Goal: Task Accomplishment & Management: Manage account settings

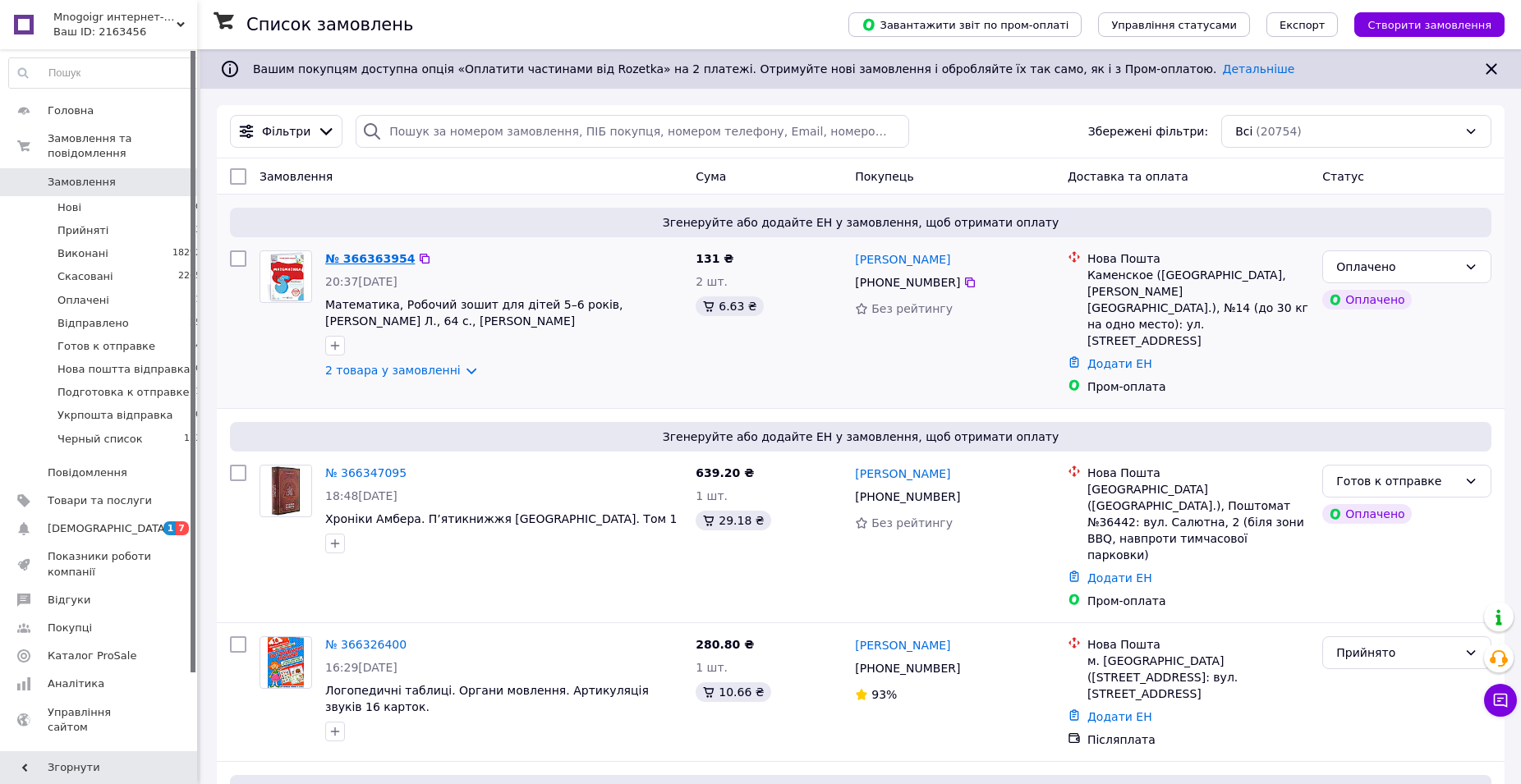
click at [375, 260] on link "№ 366363954" at bounding box center [370, 258] width 90 height 13
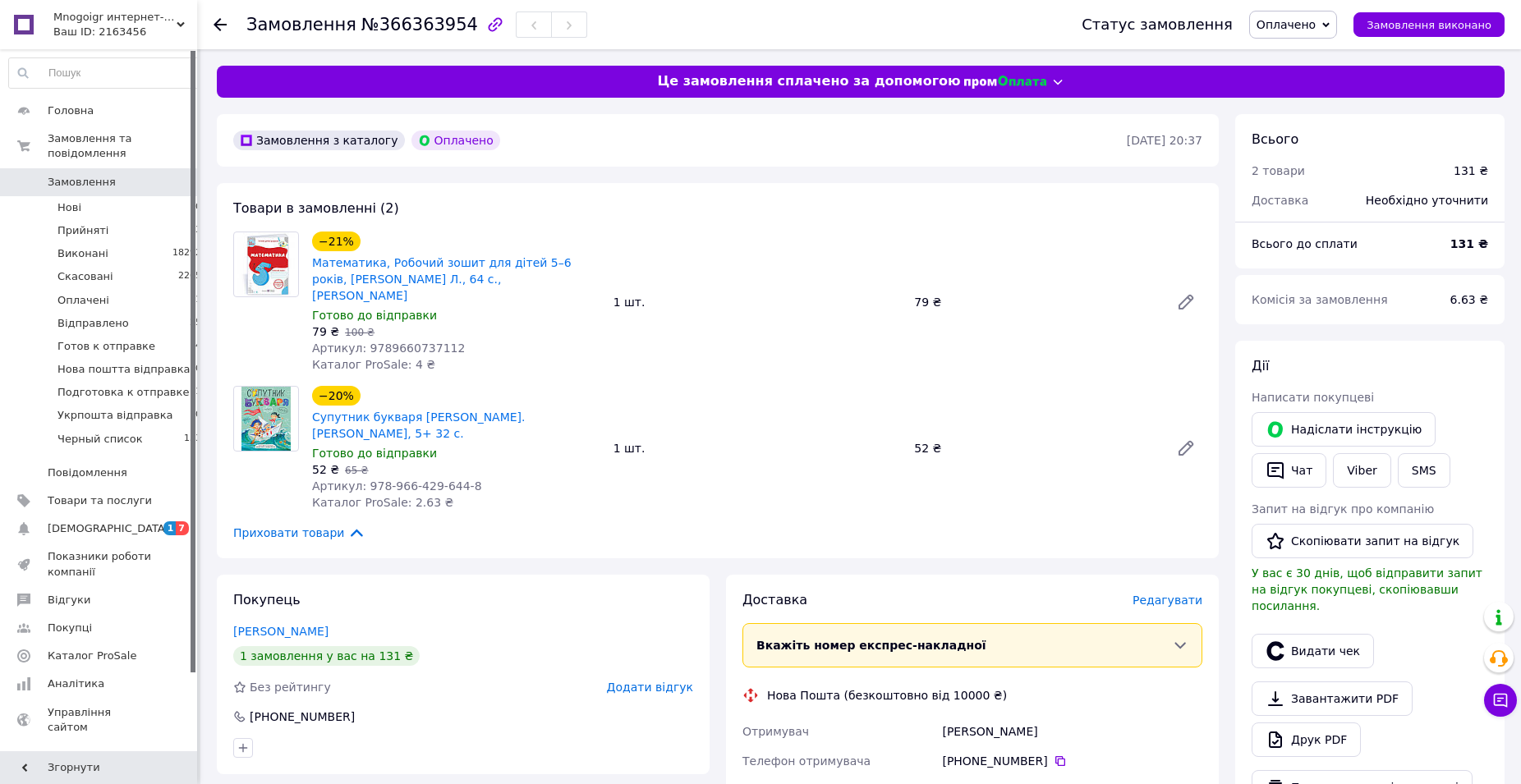
click at [1307, 32] on span "Оплачено" at bounding box center [1286, 24] width 59 height 13
click at [1317, 155] on li "Готов к отправке" at bounding box center [1326, 156] width 150 height 25
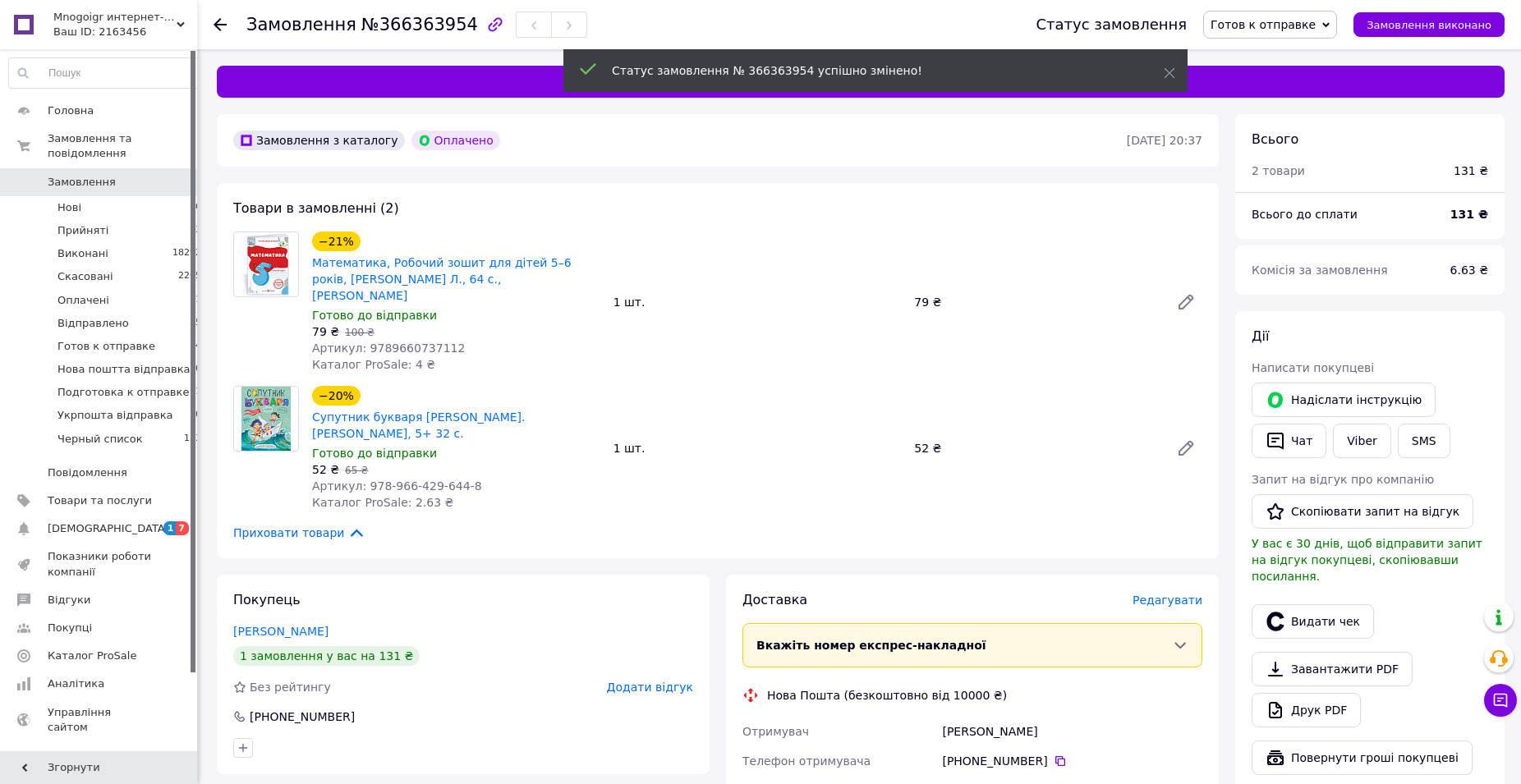
scroll to position [251, 0]
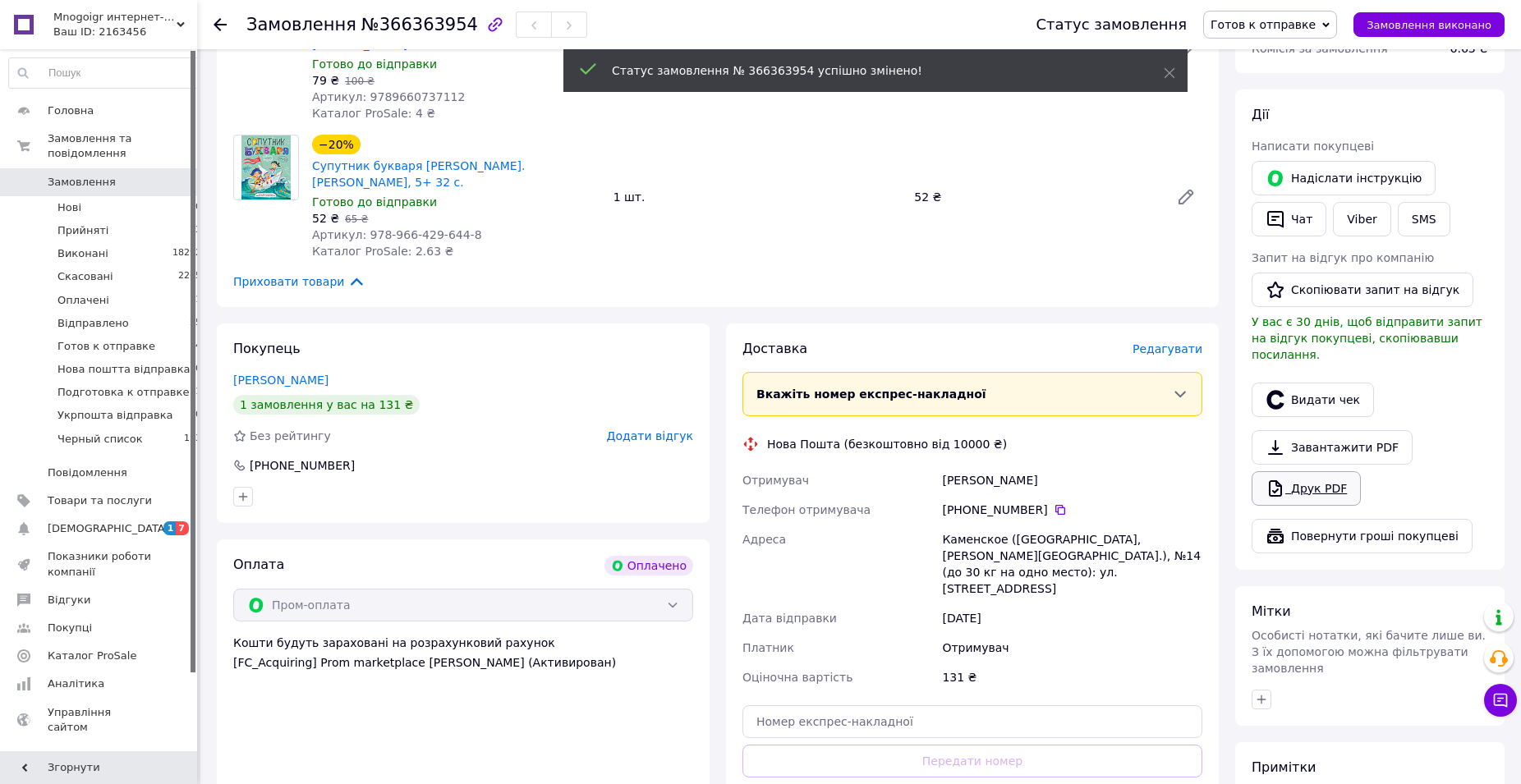
click at [1295, 471] on link "Друк PDF" at bounding box center [1306, 488] width 109 height 35
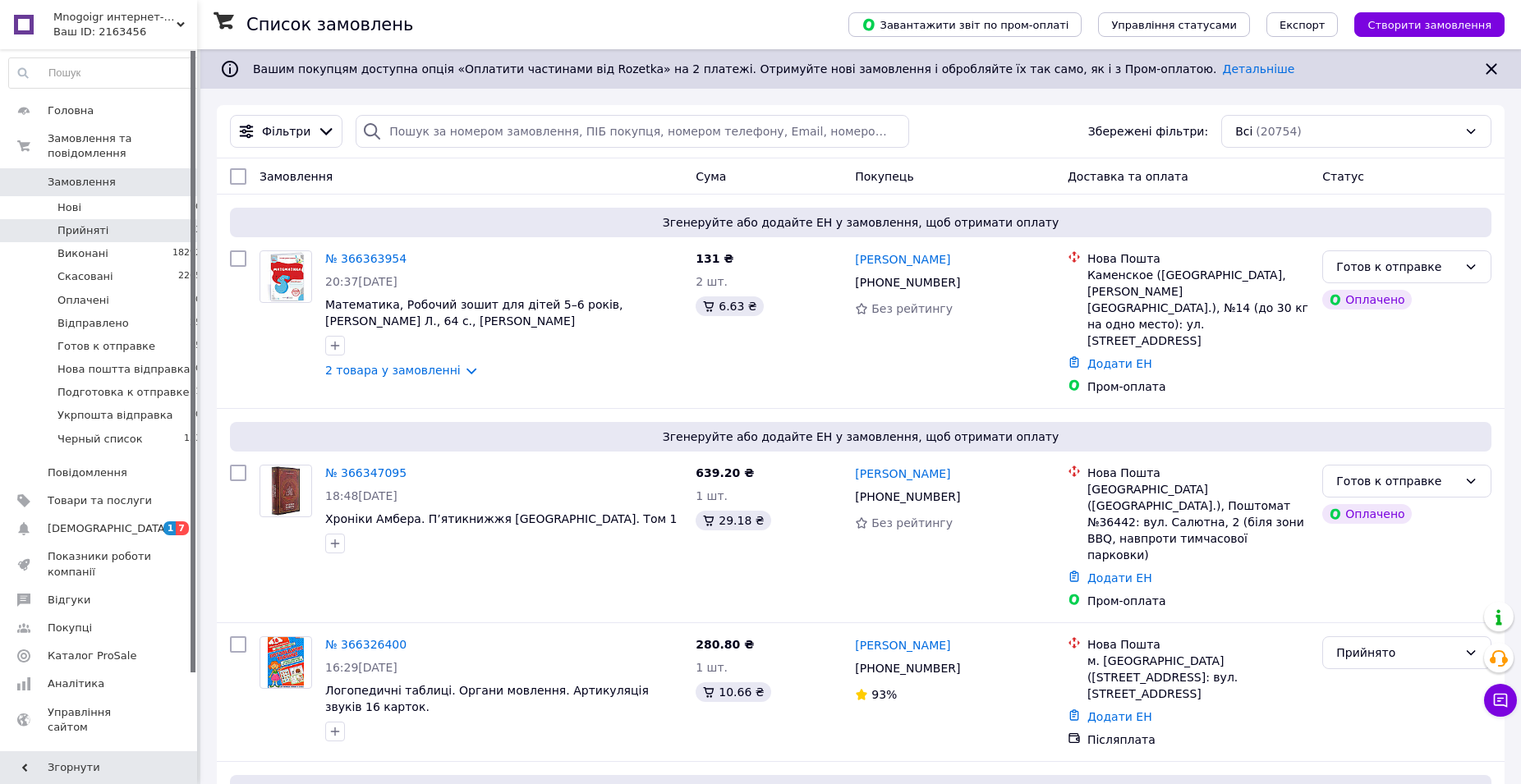
click at [156, 219] on li "Прийняті 3" at bounding box center [106, 230] width 211 height 23
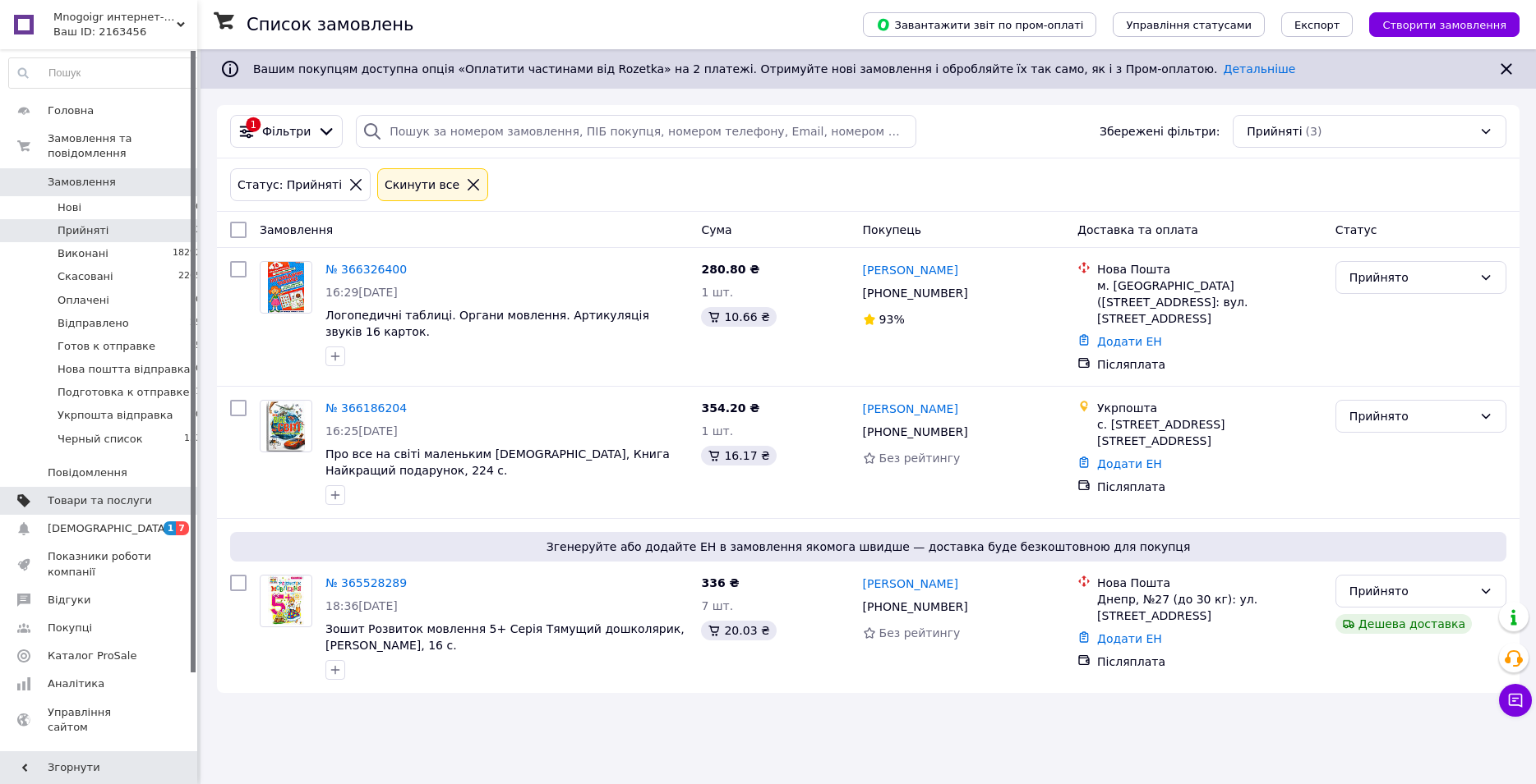
click at [86, 494] on span "Товари та послуги" at bounding box center [100, 501] width 105 height 15
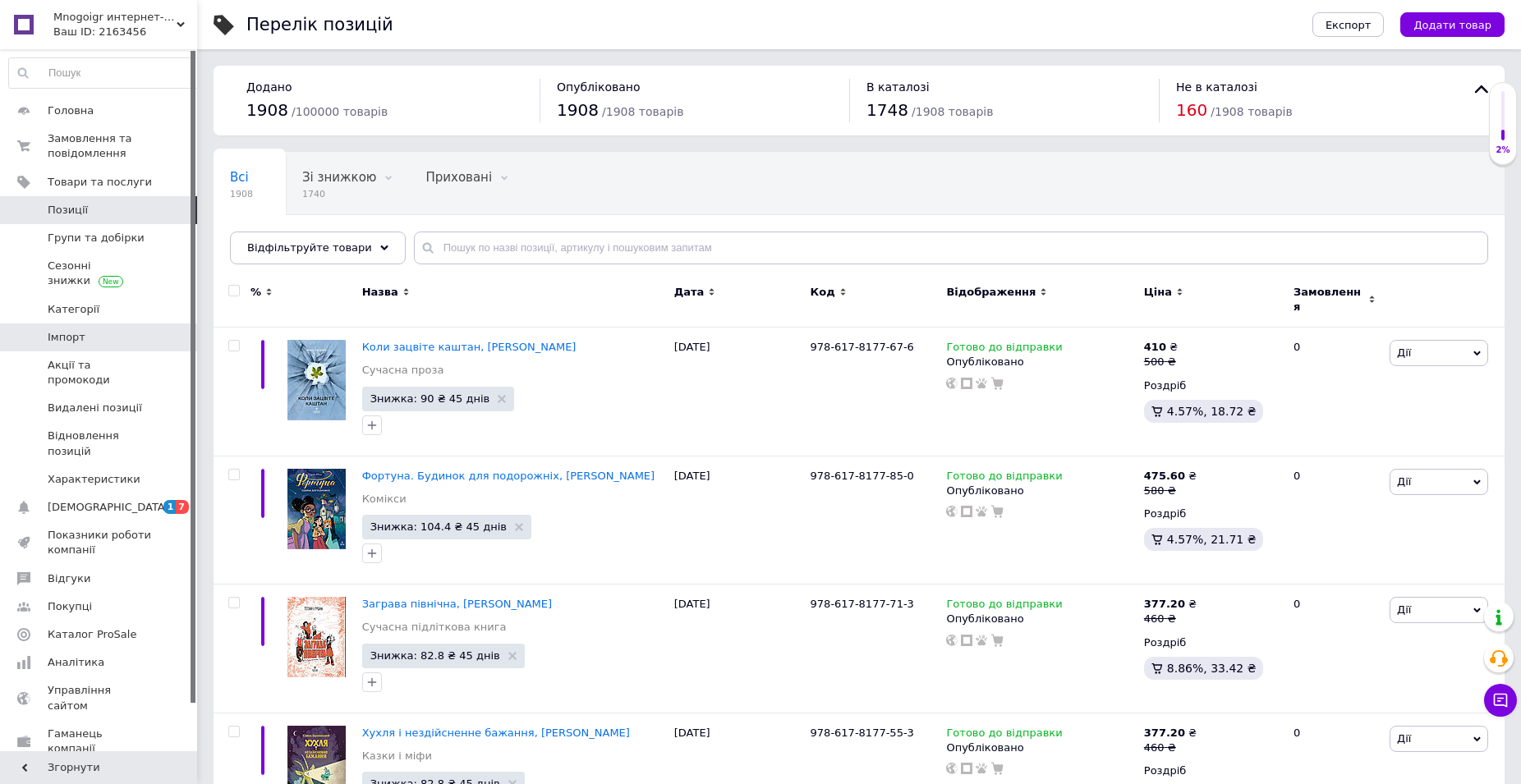
click at [70, 341] on span "Імпорт" at bounding box center [66, 337] width 37 height 15
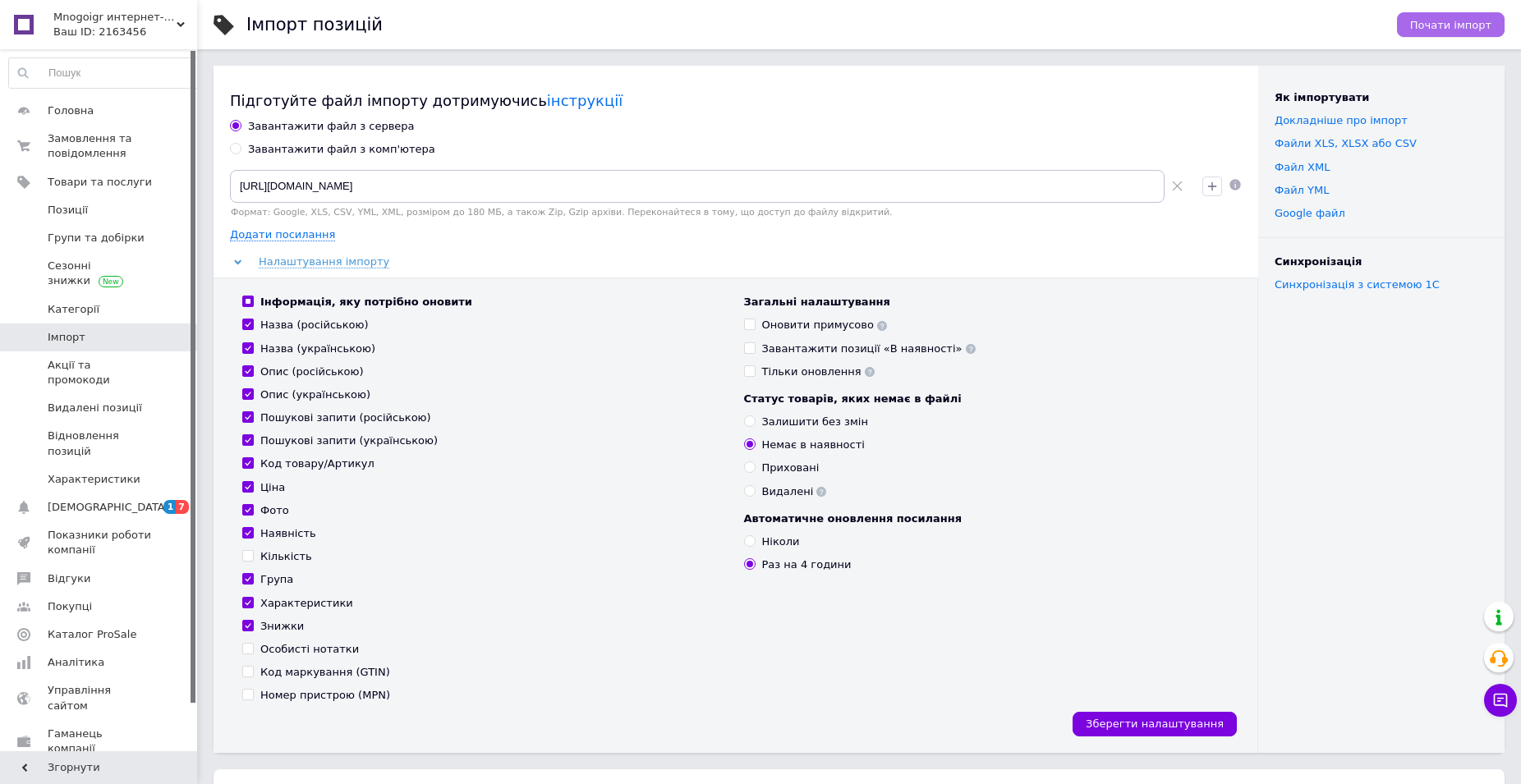
click at [1431, 34] on button "Почати імпорт" at bounding box center [1451, 24] width 108 height 25
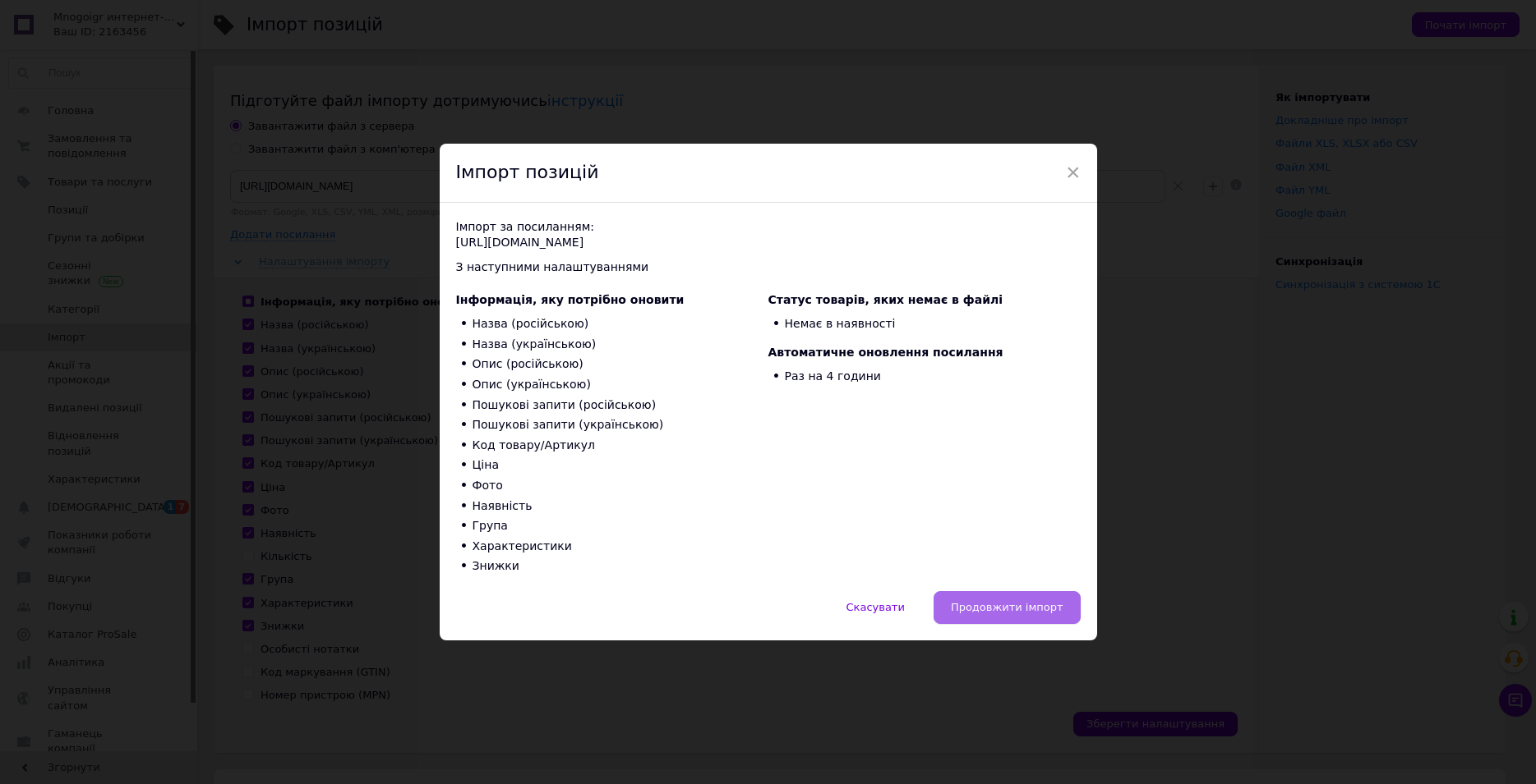
click at [1003, 611] on span "Продовжити імпорт" at bounding box center [1007, 607] width 112 height 12
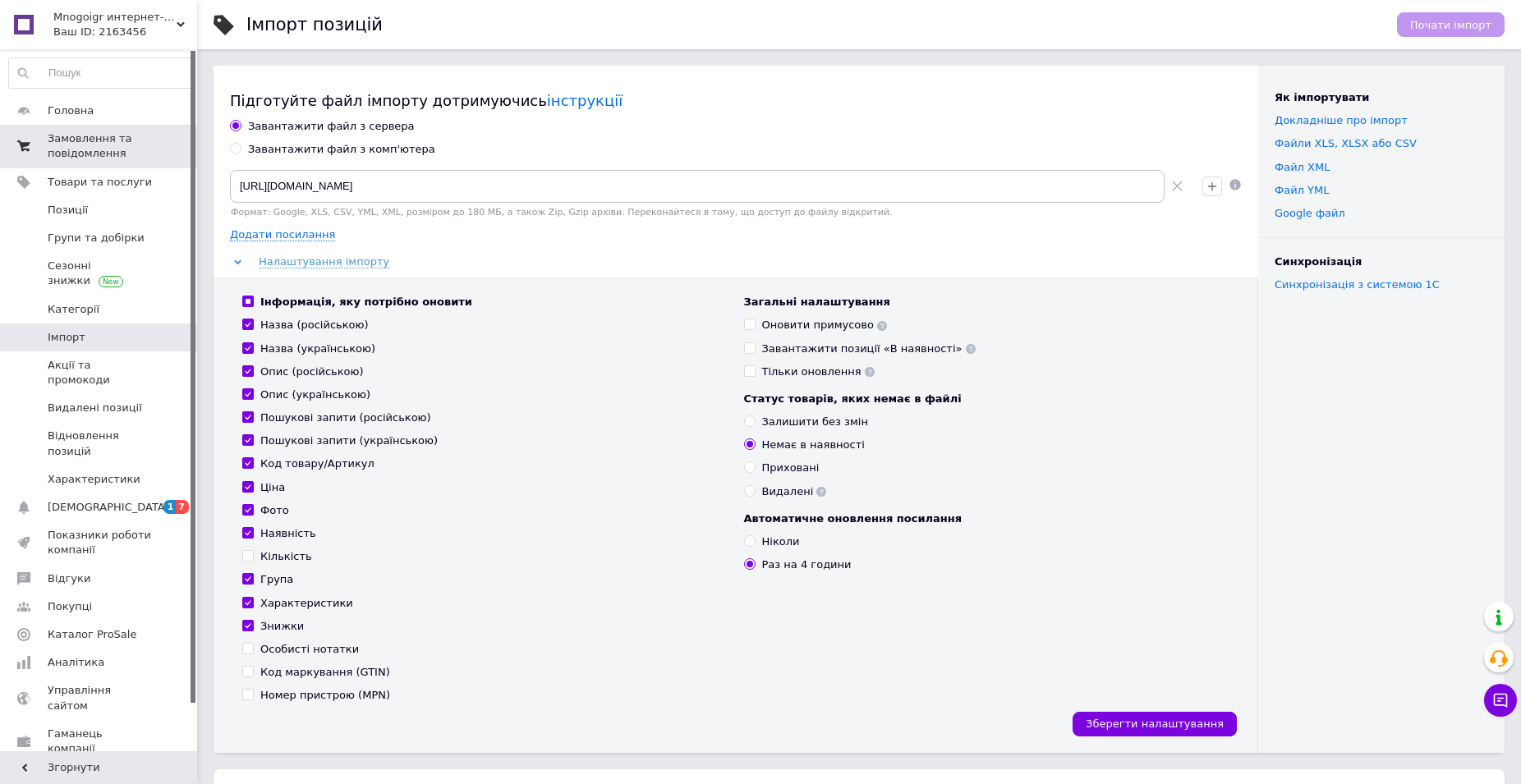
click at [92, 145] on span "Замовлення та повідомлення" at bounding box center [100, 146] width 105 height 30
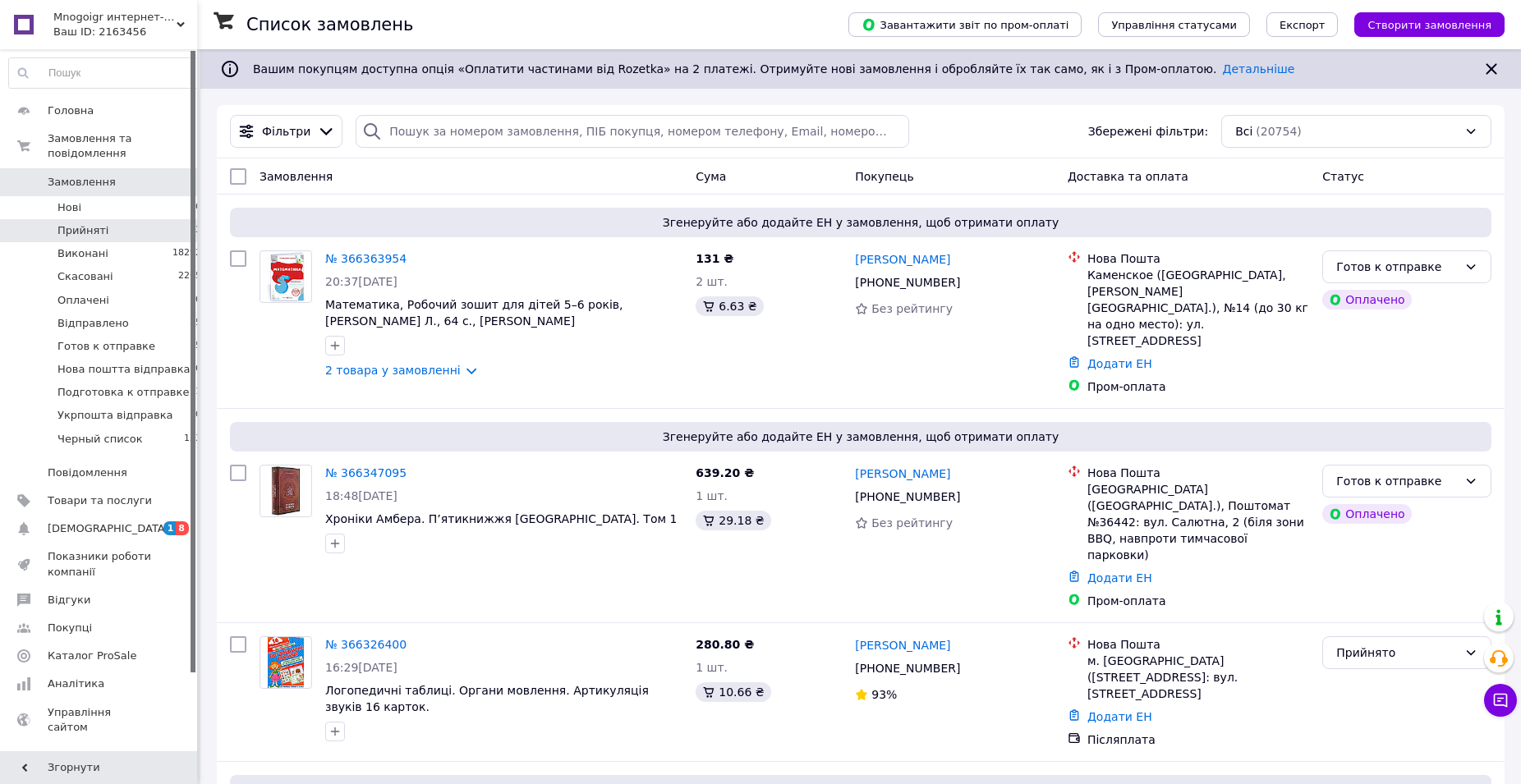
click at [142, 219] on li "Прийняті 3" at bounding box center [106, 230] width 211 height 23
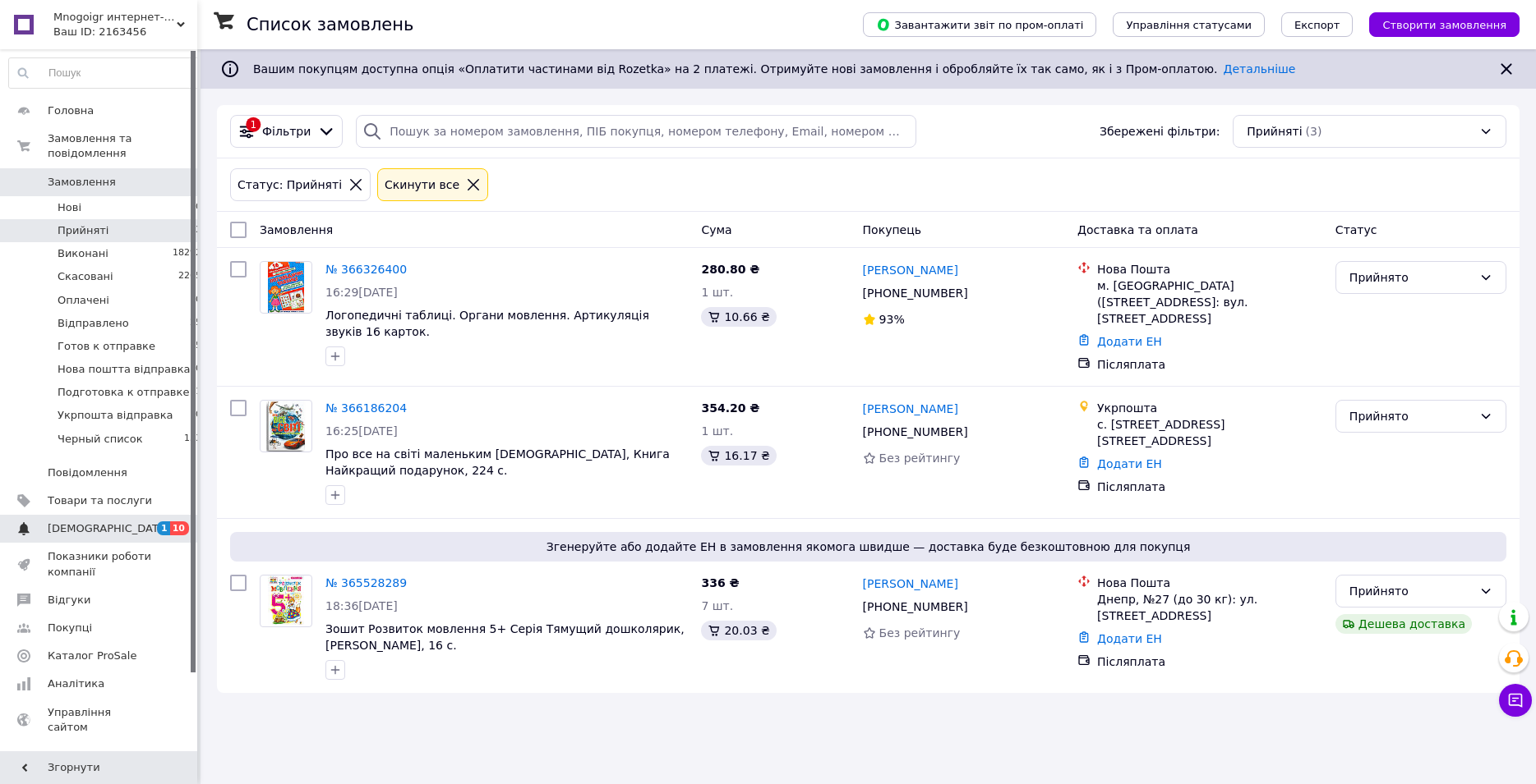
click at [148, 522] on span "[DEMOGRAPHIC_DATA]" at bounding box center [100, 529] width 105 height 15
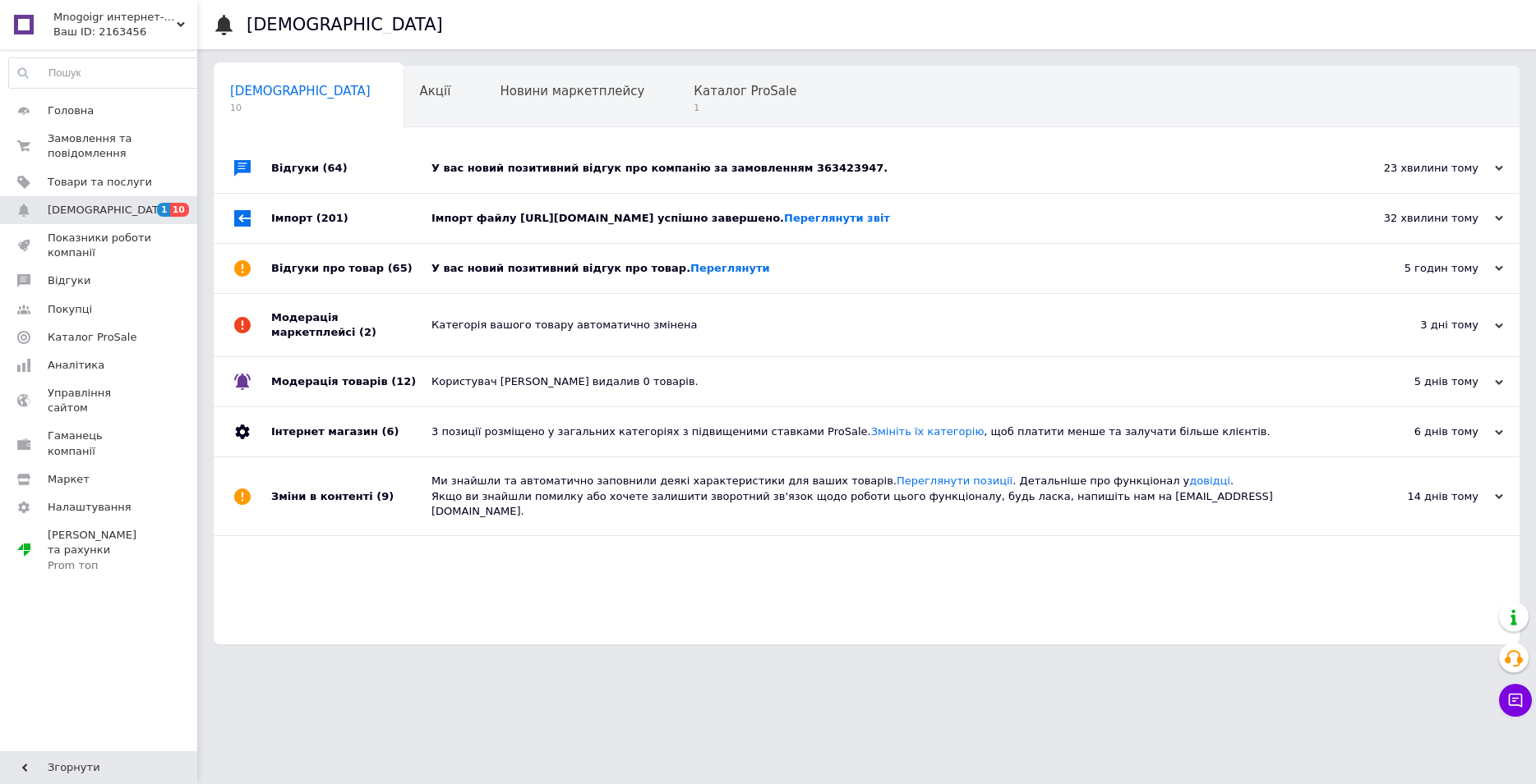
click at [1443, 276] on div "5 годин тому" at bounding box center [1421, 268] width 165 height 15
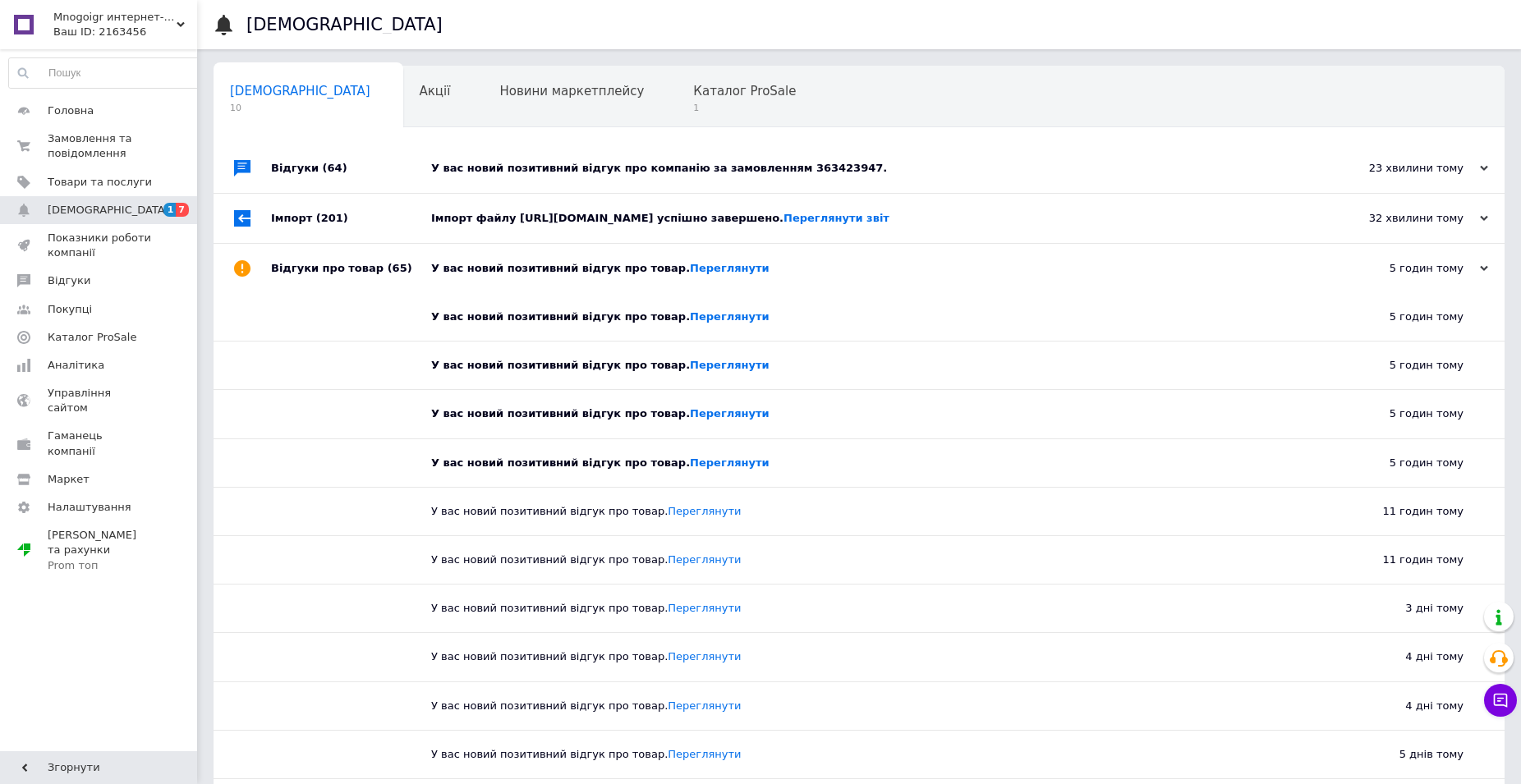
click at [1429, 231] on div "32 хвилини тому [DATE]" at bounding box center [1414, 219] width 181 height 49
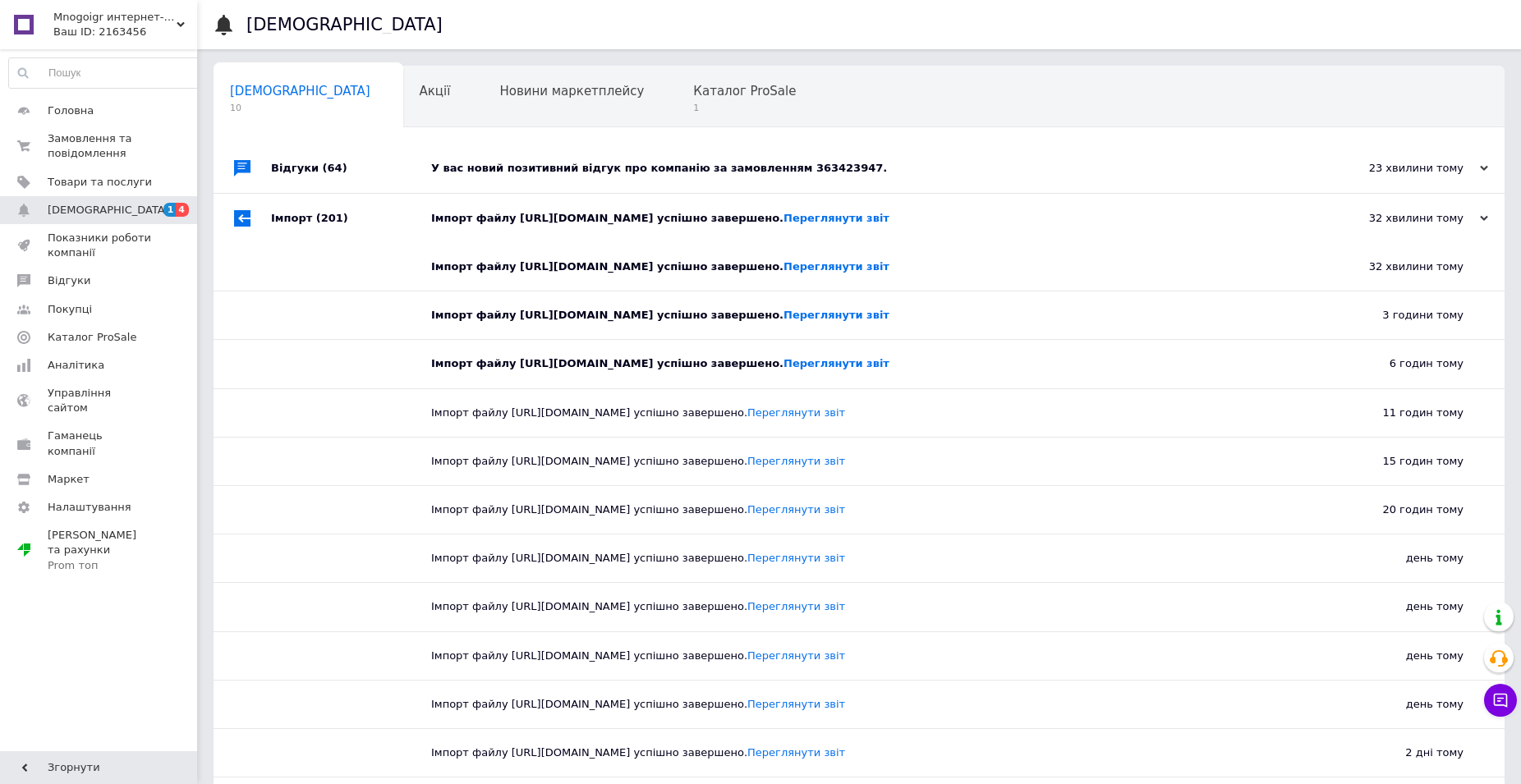
click at [1424, 182] on div "23 хвилини тому [DATE]" at bounding box center [1414, 169] width 181 height 49
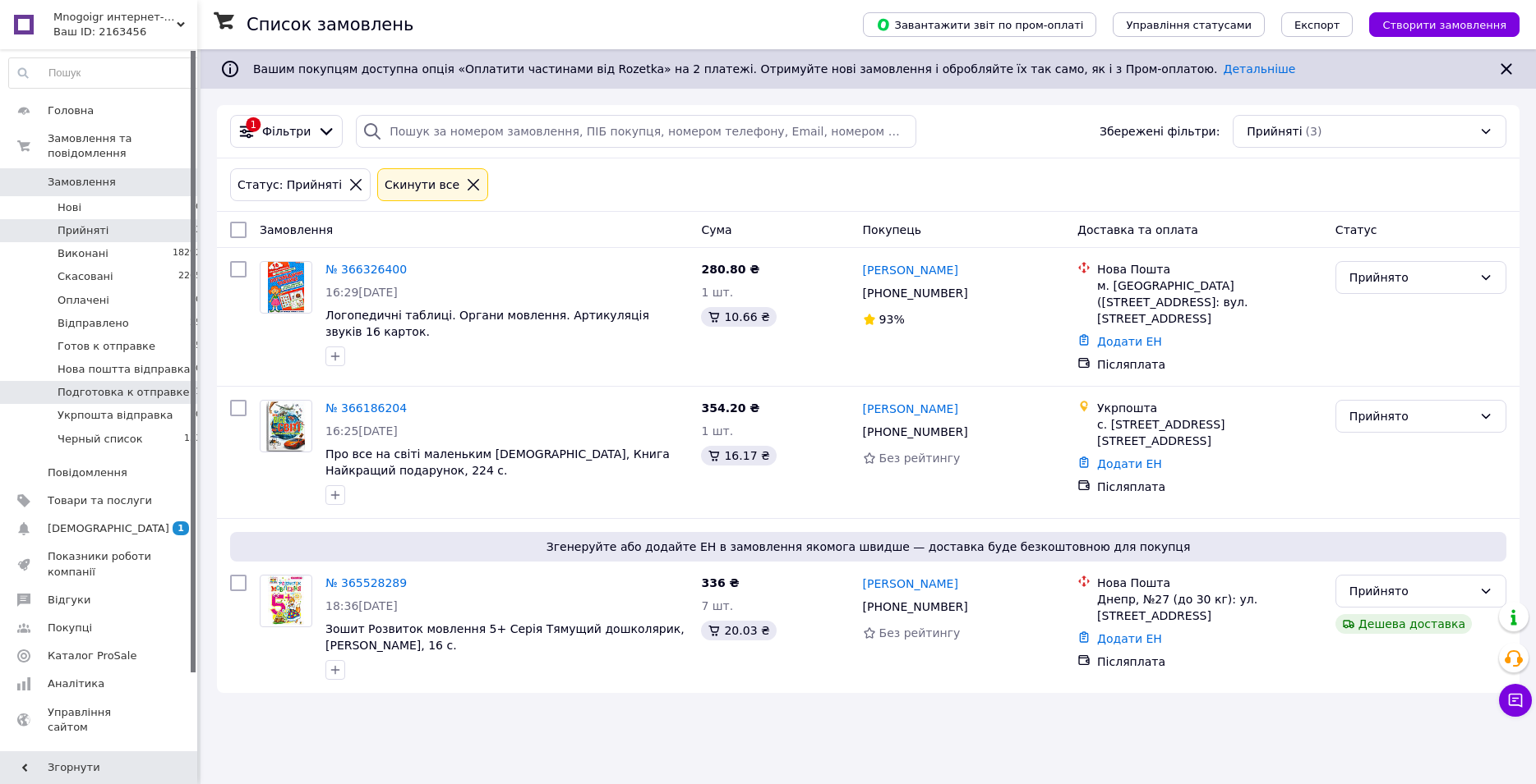
click at [127, 386] on span "Подготовка к отправке" at bounding box center [122, 392] width 131 height 15
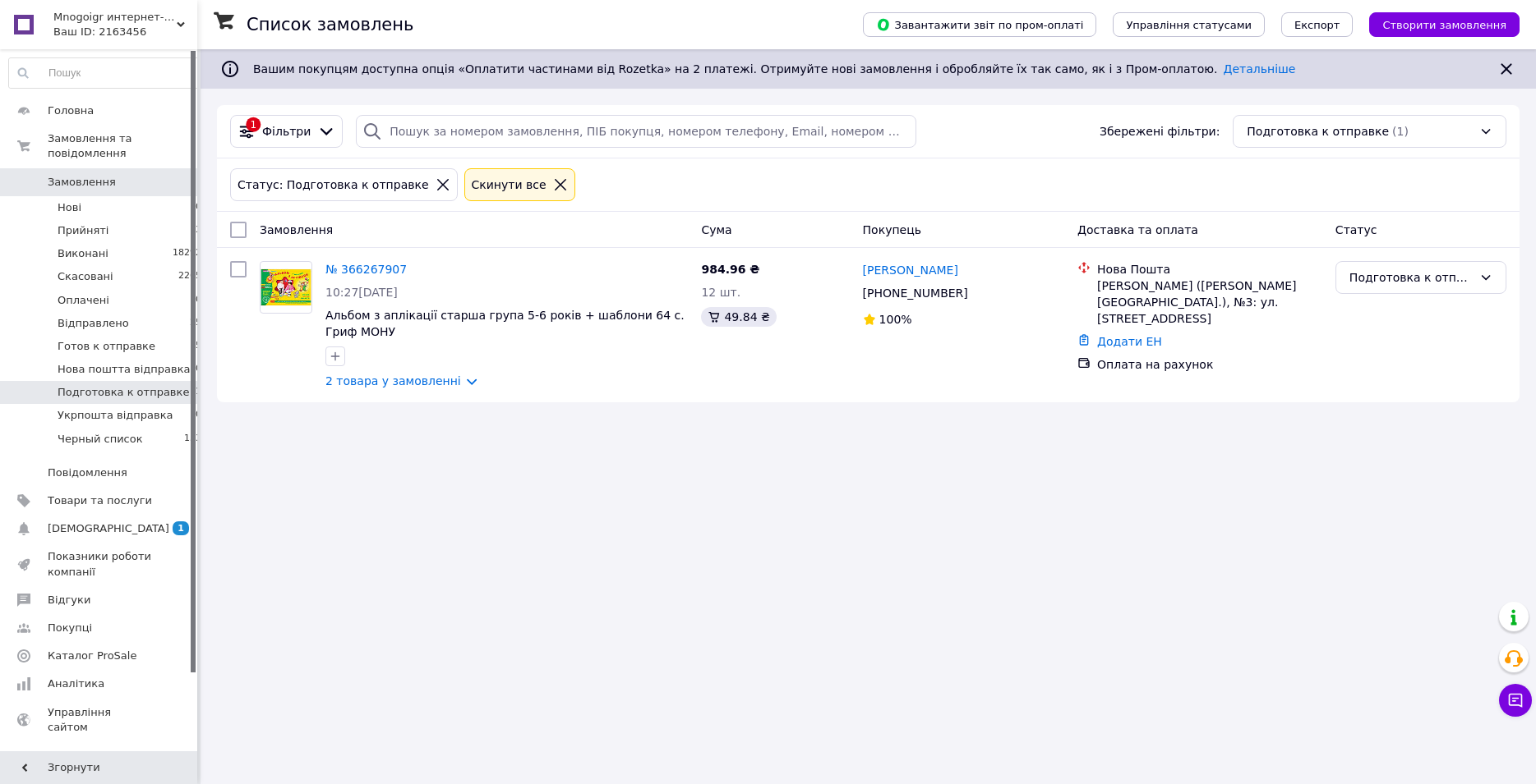
drag, startPoint x: 1478, startPoint y: 496, endPoint x: 1266, endPoint y: 405, distance: 230.7
click at [1476, 496] on div "Список замовлень Завантажити звіт по пром-оплаті Управління статусами Експорт С…" at bounding box center [867, 392] width 1335 height 784
click at [1413, 278] on div "Подготовка к отправке" at bounding box center [1411, 277] width 123 height 18
click at [1391, 369] on li "Готов к отправке" at bounding box center [1421, 368] width 170 height 30
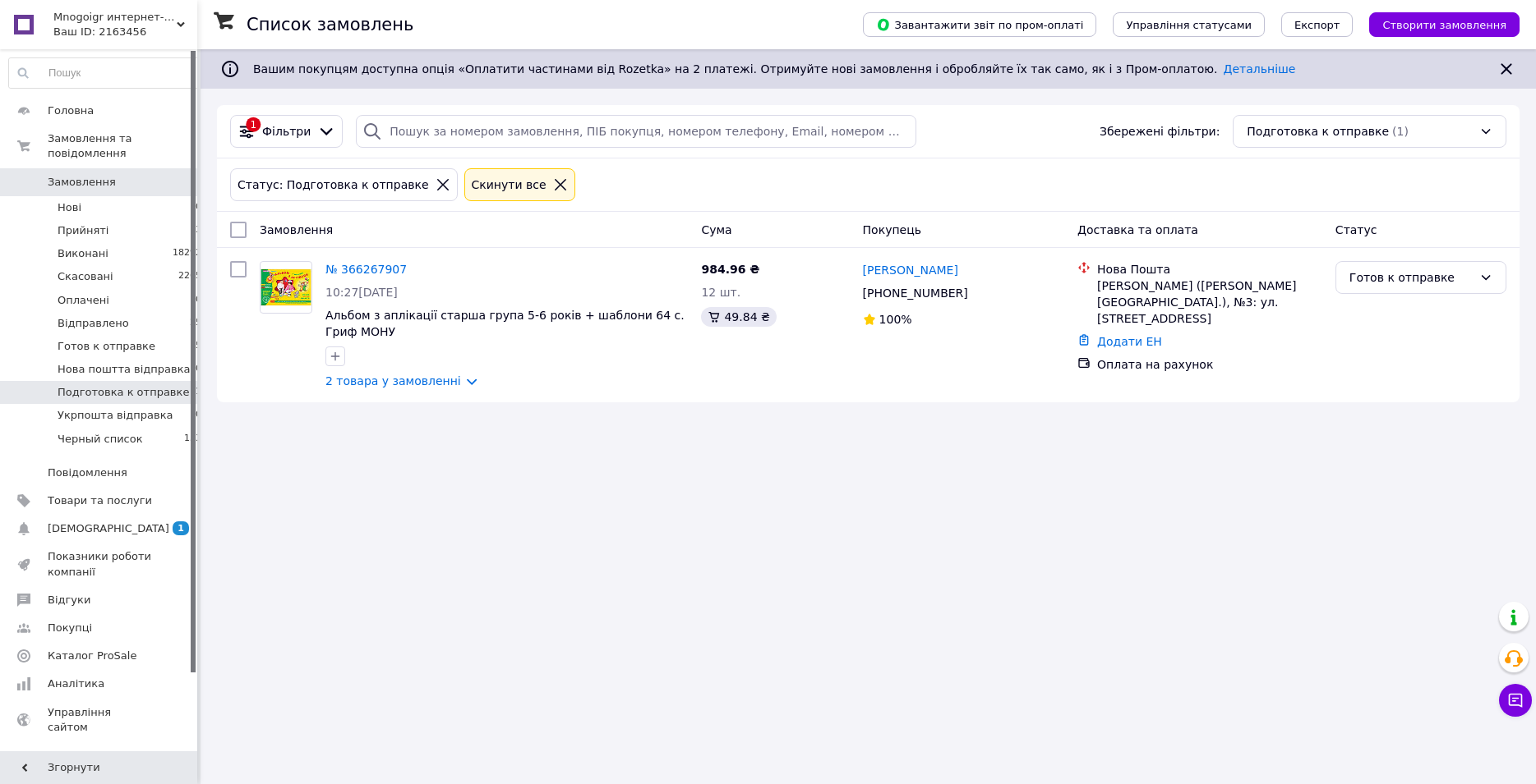
click at [1369, 509] on div "Список замовлень Завантажити звіт по пром-оплаті Управління статусами Експорт С…" at bounding box center [867, 392] width 1335 height 784
click at [95, 494] on span "Товари та послуги" at bounding box center [100, 501] width 105 height 15
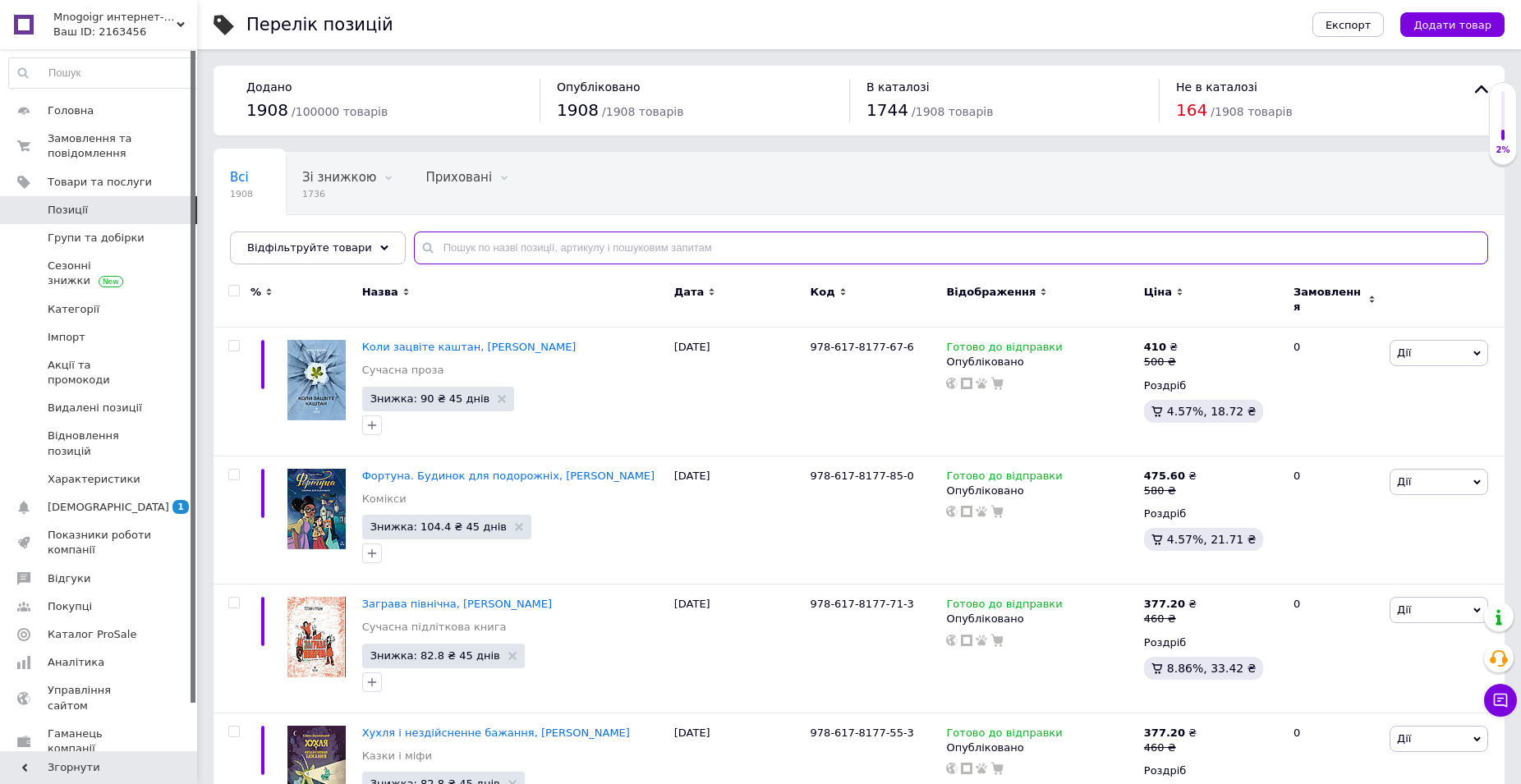
paste input "О134064У"
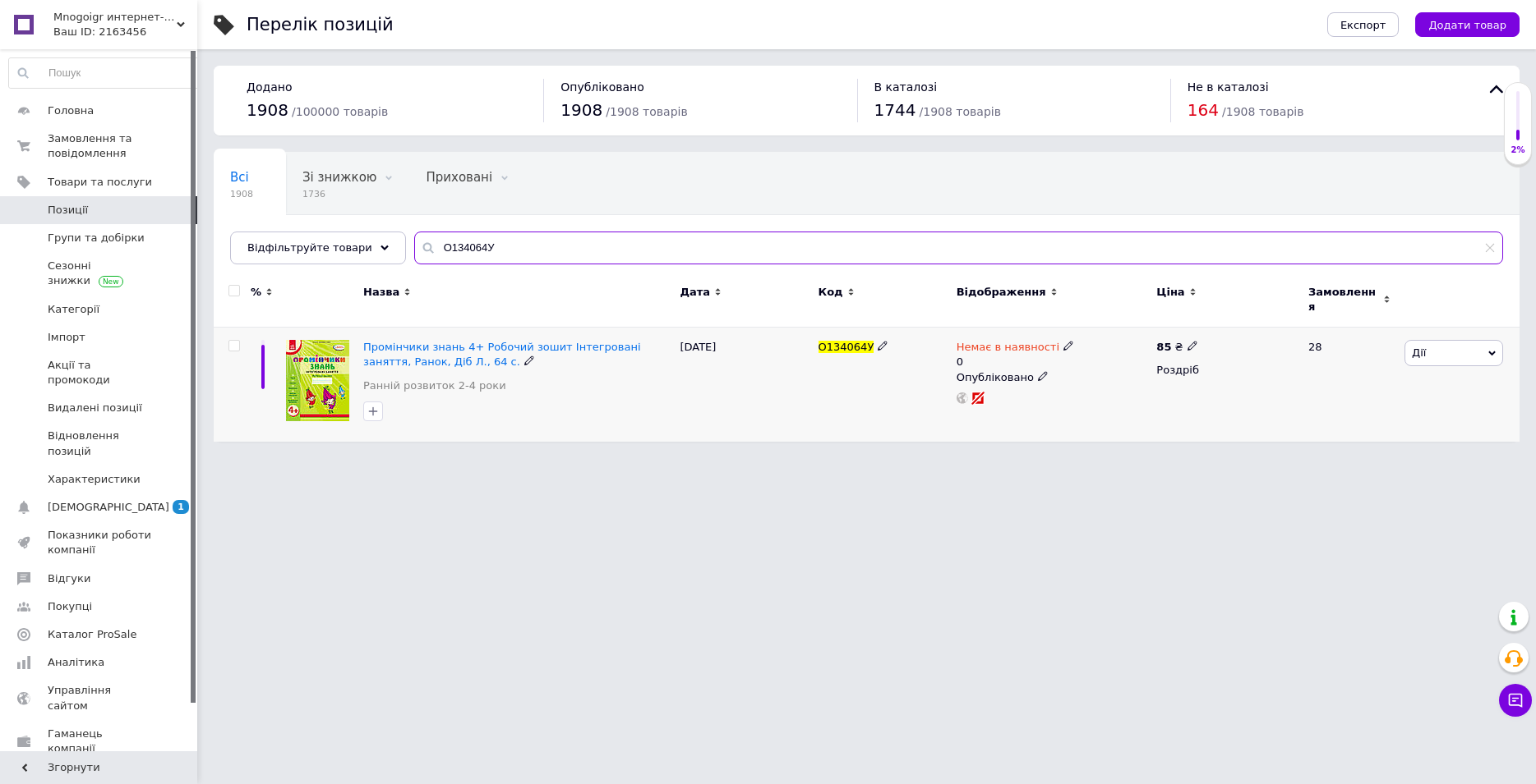
type input "О134064У"
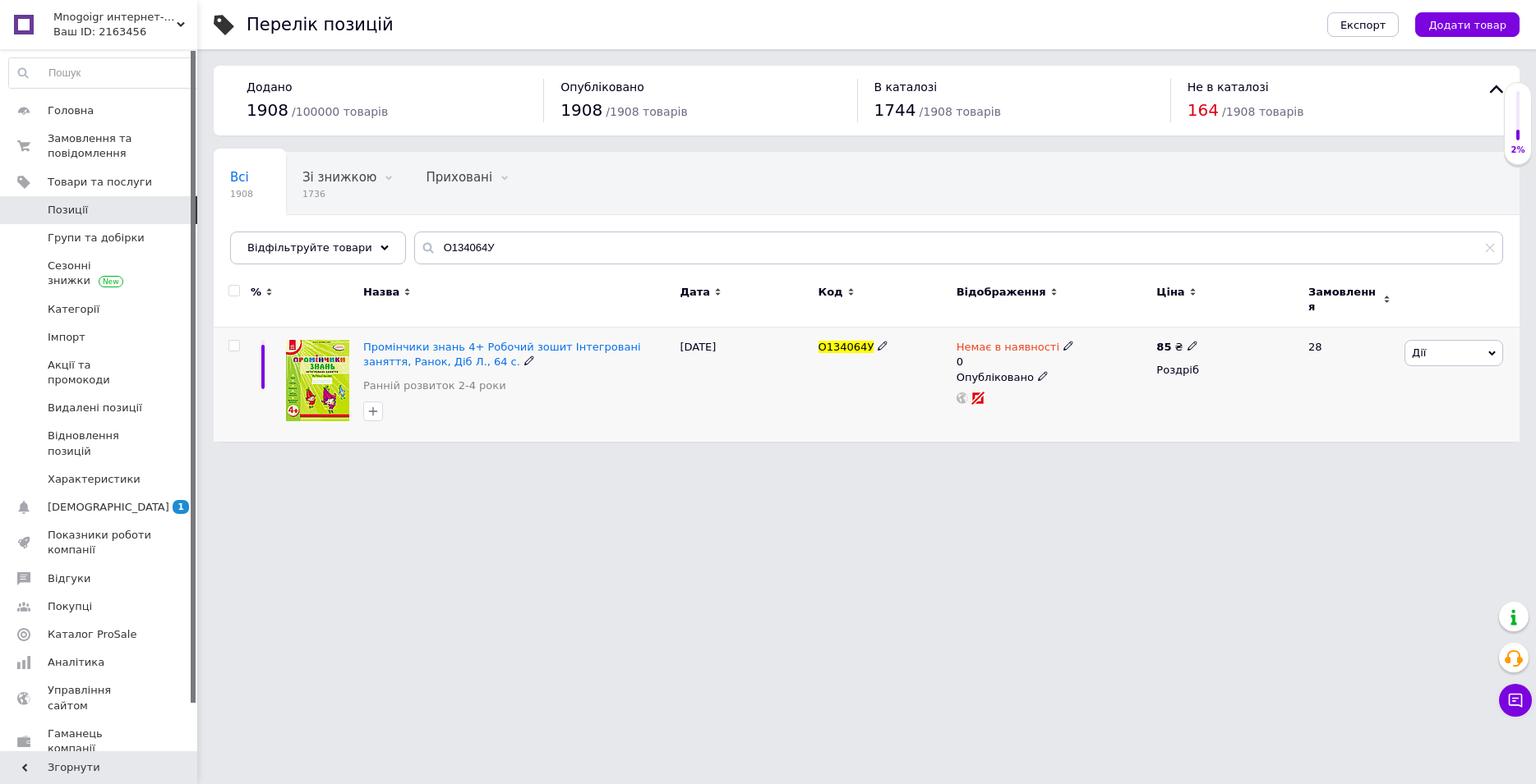
click at [970, 351] on div "Немає в наявності 0" at bounding box center [1014, 355] width 117 height 30
click at [1254, 361] on div "Залишки" at bounding box center [1178, 368] width 205 height 15
drag, startPoint x: 1130, startPoint y: 383, endPoint x: 951, endPoint y: 389, distance: 179.1
click at [1075, 389] on input "0" at bounding box center [1137, 396] width 125 height 33
type input "6"
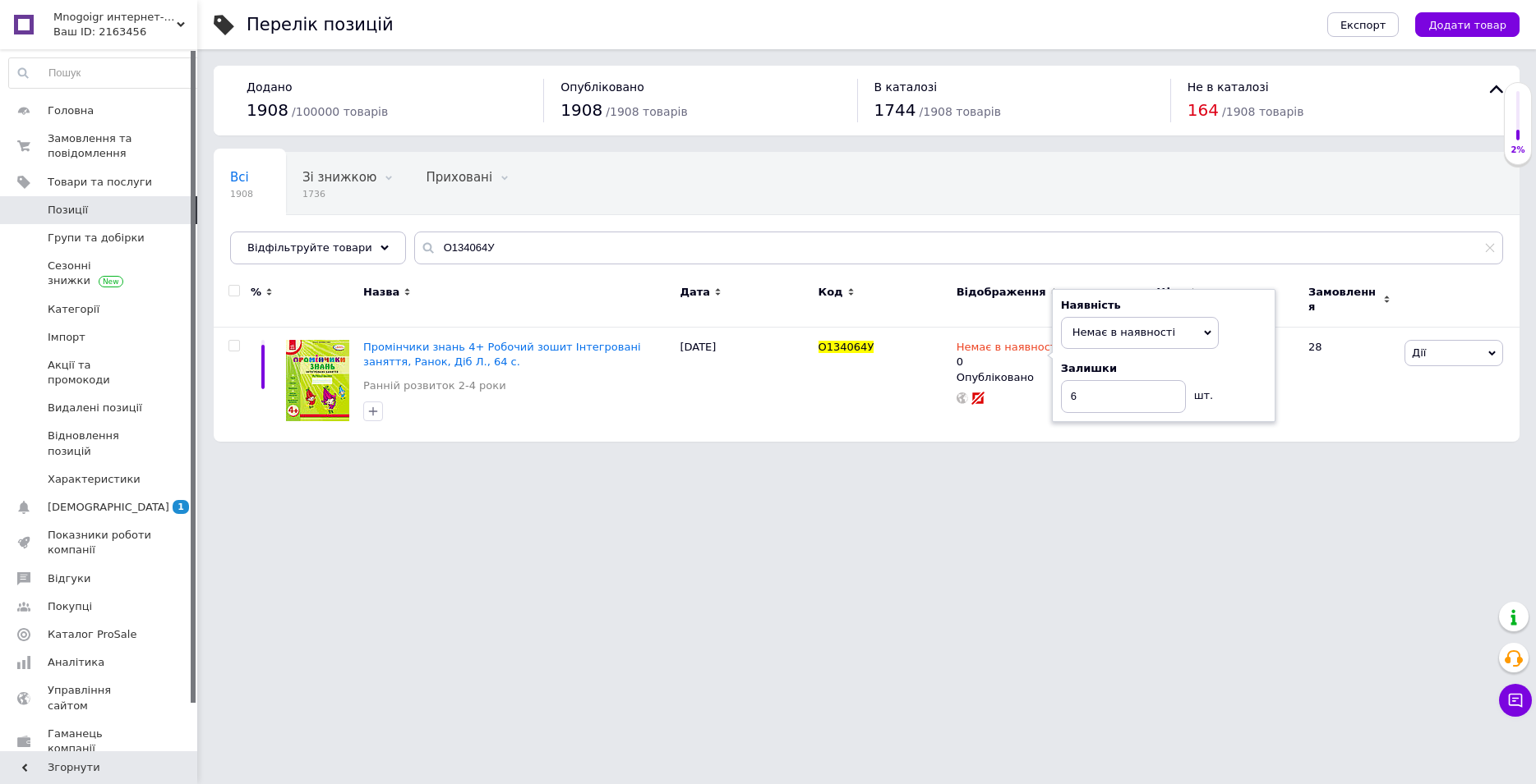
click at [957, 459] on html "Mnogoigr интернет-магазин Ваш ID: 2163456 Сайт Mnogoigr интернет-магазин Кабіне…" at bounding box center [768, 229] width 1536 height 459
click at [1136, 310] on span "Немає в наявності" at bounding box center [1138, 316] width 103 height 12
click at [1134, 389] on li "Готово до відправки" at bounding box center [1154, 395] width 156 height 23
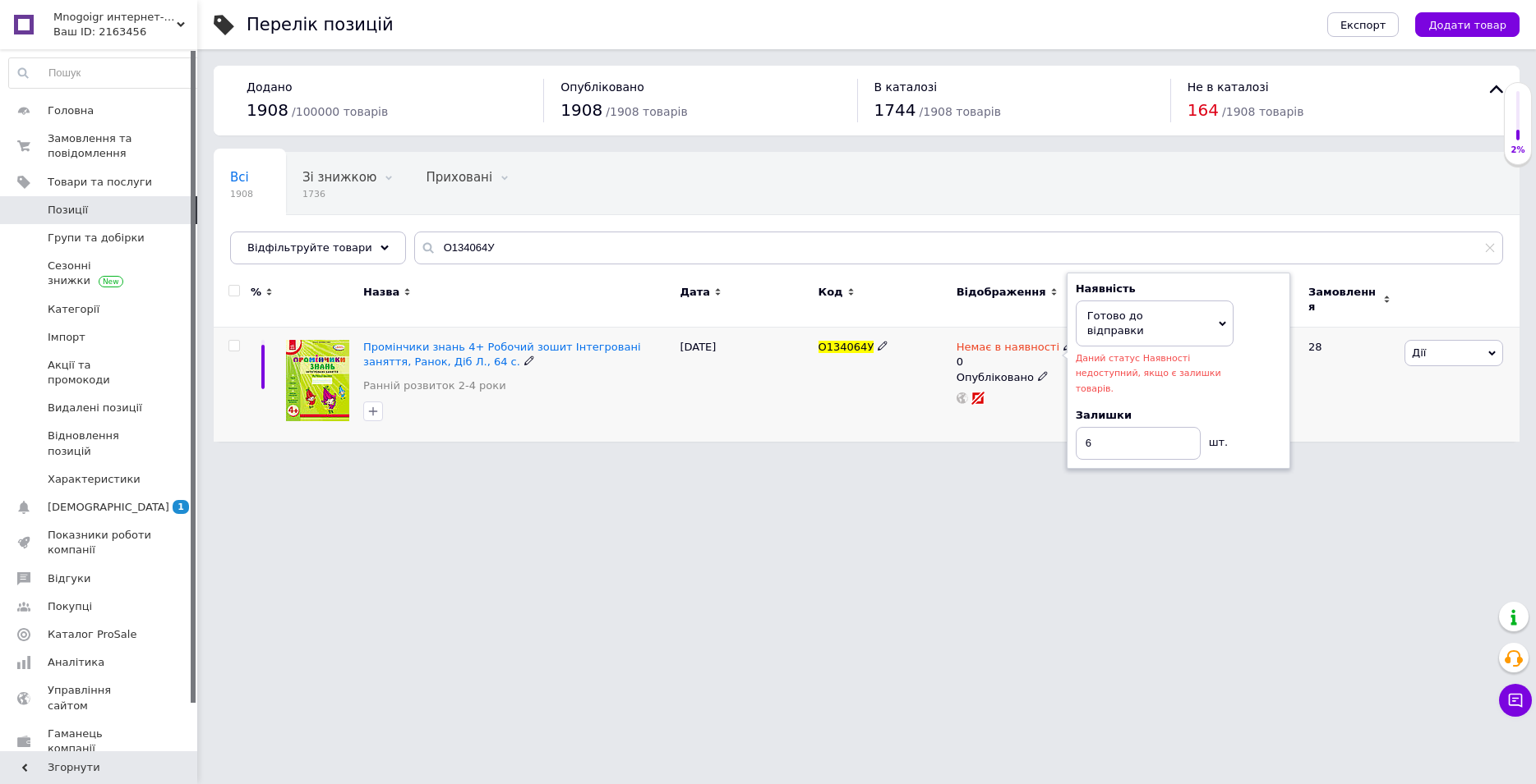
click at [1236, 356] on div "Наявність Готово до відправки В наявності Немає в наявності Під замовлення Дани…" at bounding box center [1178, 371] width 205 height 178
click at [1309, 378] on div "28" at bounding box center [1349, 385] width 102 height 114
